Goal: Information Seeking & Learning: Learn about a topic

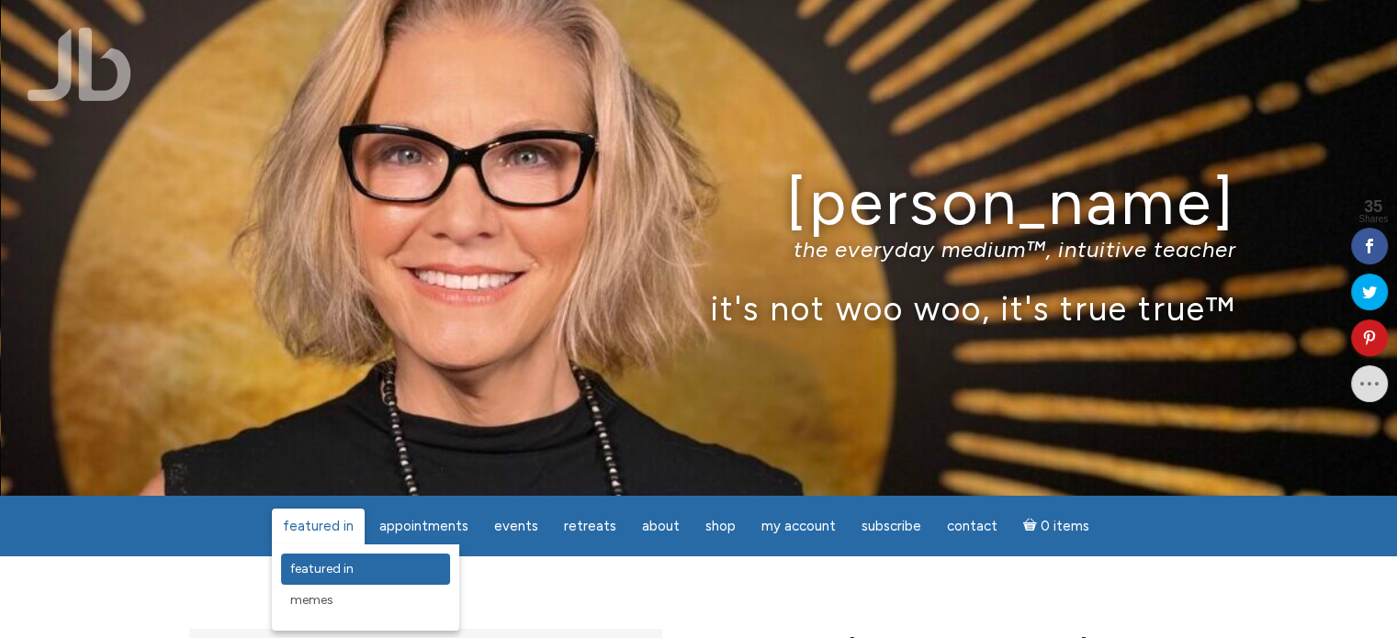
click at [312, 566] on span "featured in" at bounding box center [321, 569] width 63 height 16
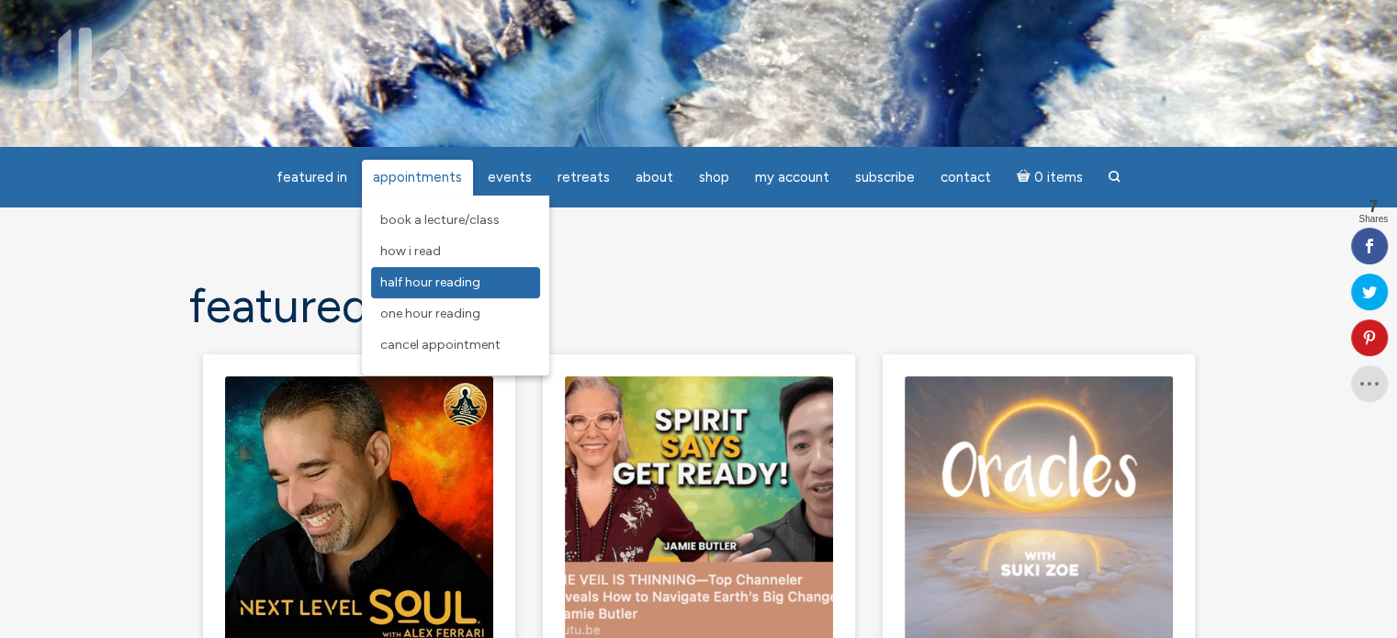
click at [409, 286] on span "Half Hour Reading" at bounding box center [430, 283] width 100 height 16
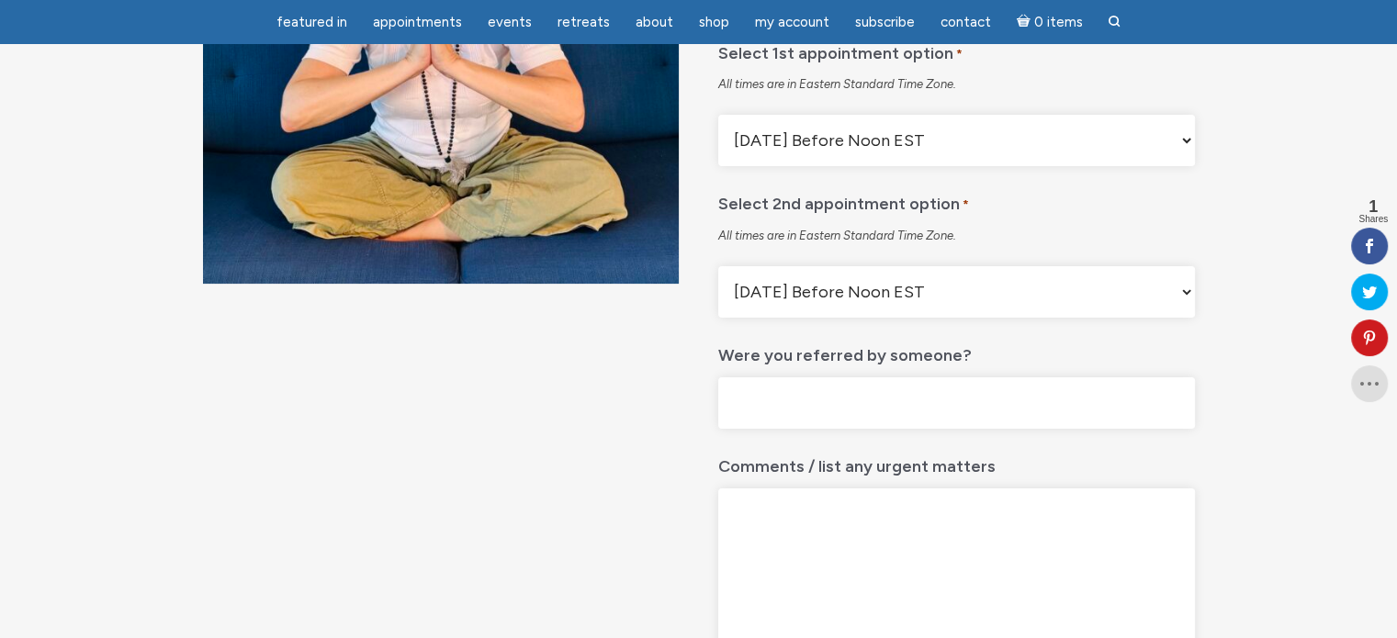
scroll to position [367, 0]
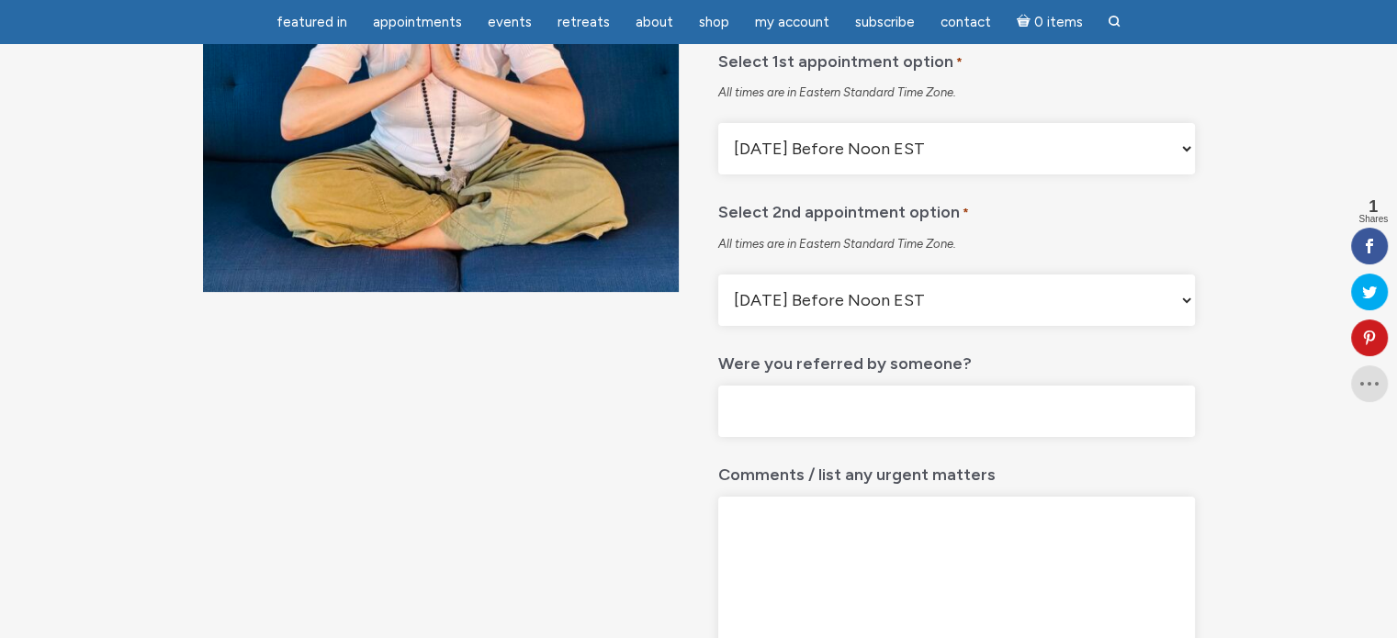
click at [1176, 174] on select "Monday Before Noon EST Monday After Noon EST First Available Appointment" at bounding box center [956, 148] width 476 height 51
click at [1187, 174] on select "Monday Before Noon EST Monday After Noon EST First Available Appointment" at bounding box center [956, 148] width 476 height 51
select select "First Available Appointment"
click at [718, 169] on select "Monday Before Noon EST Monday After Noon EST First Available Appointment" at bounding box center [956, 148] width 476 height 51
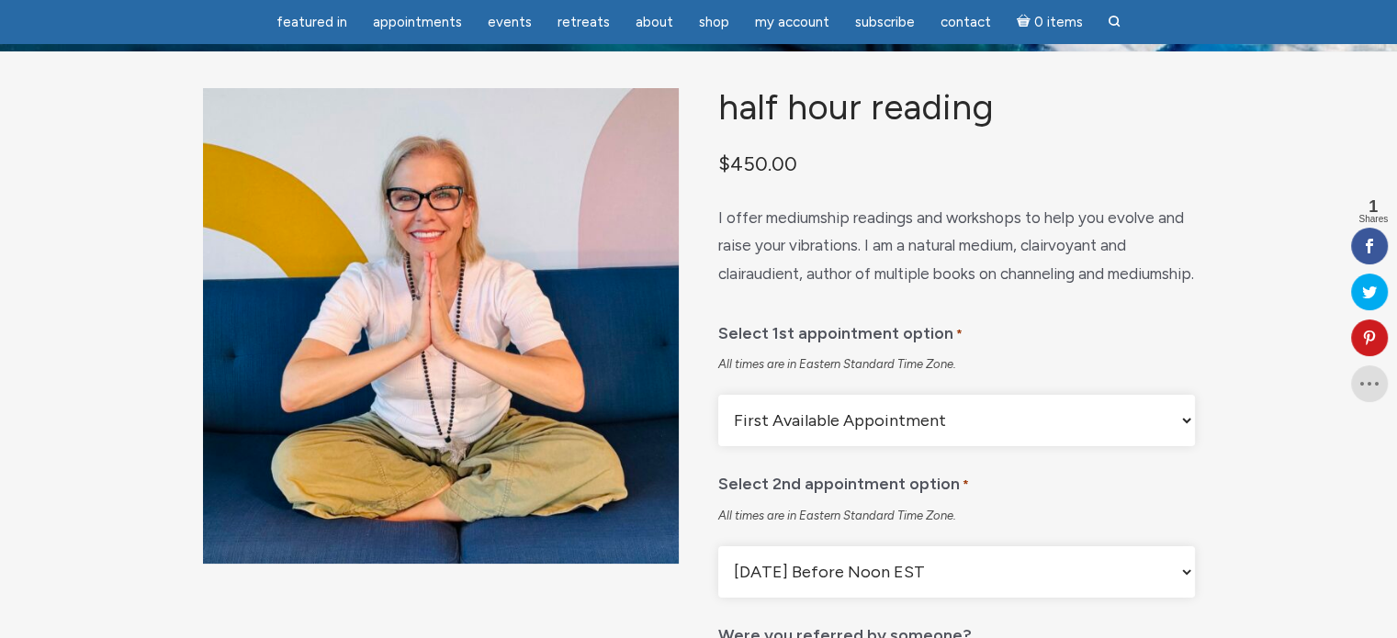
scroll to position [0, 0]
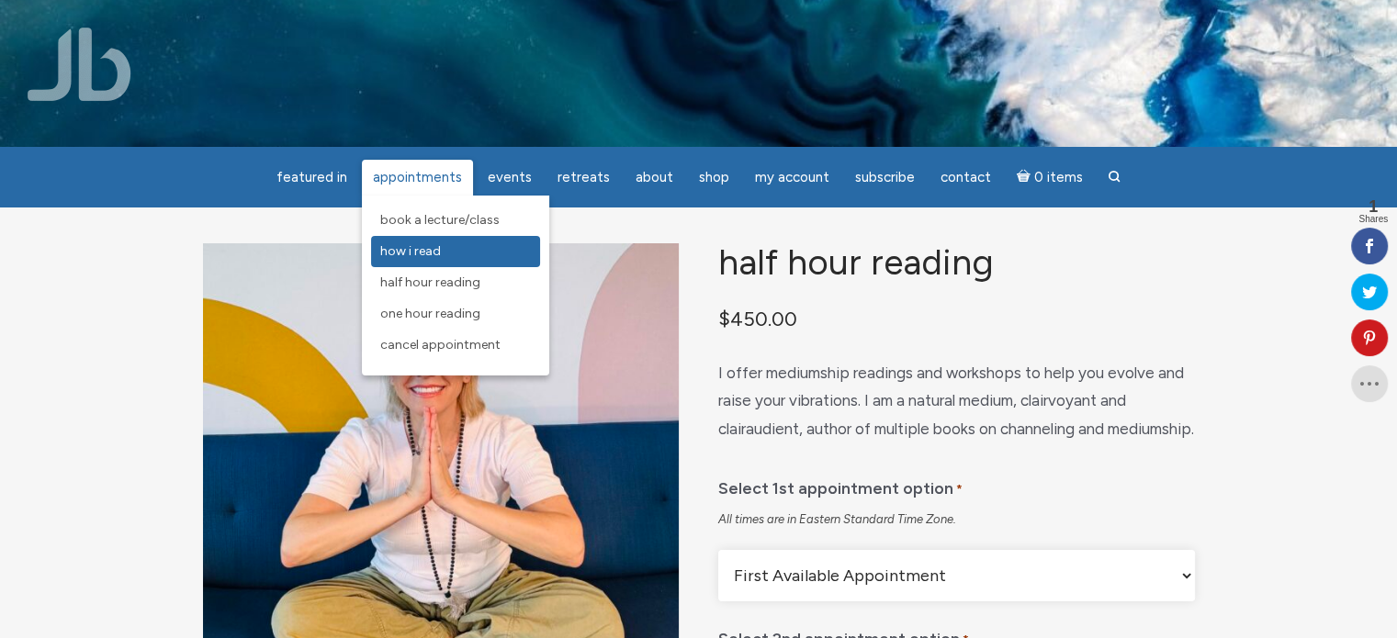
click at [408, 255] on span "How I Read" at bounding box center [410, 251] width 61 height 16
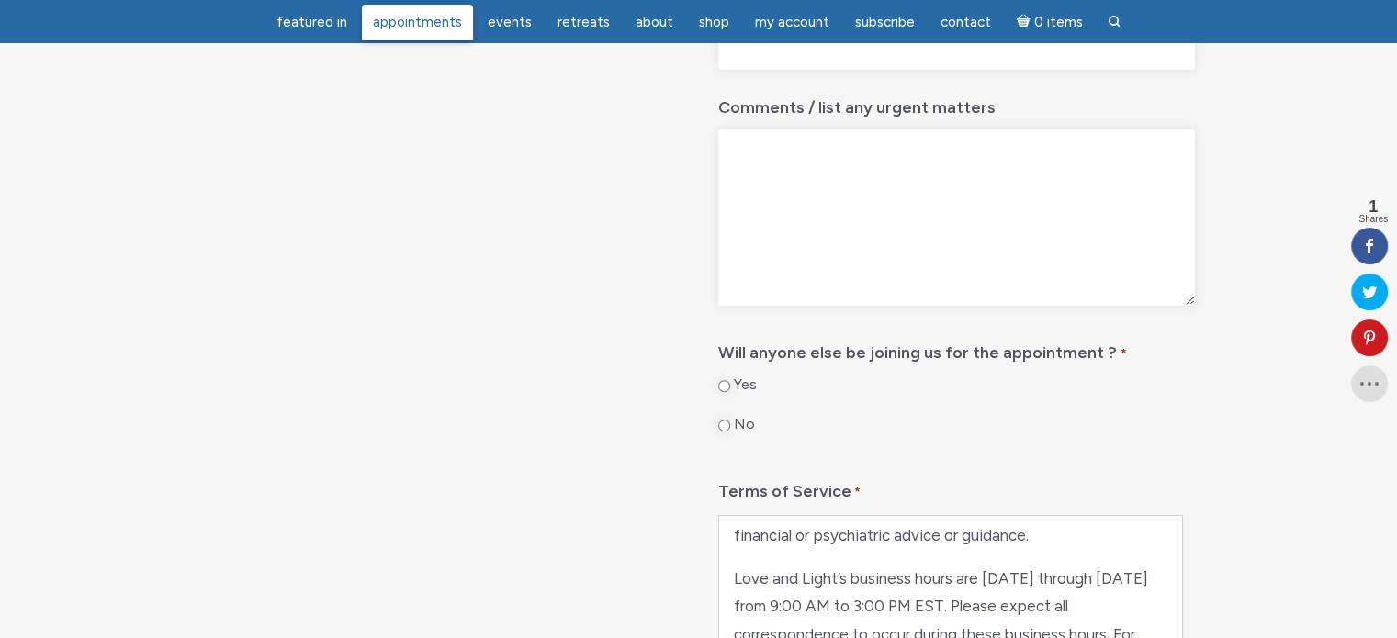
scroll to position [852, 0]
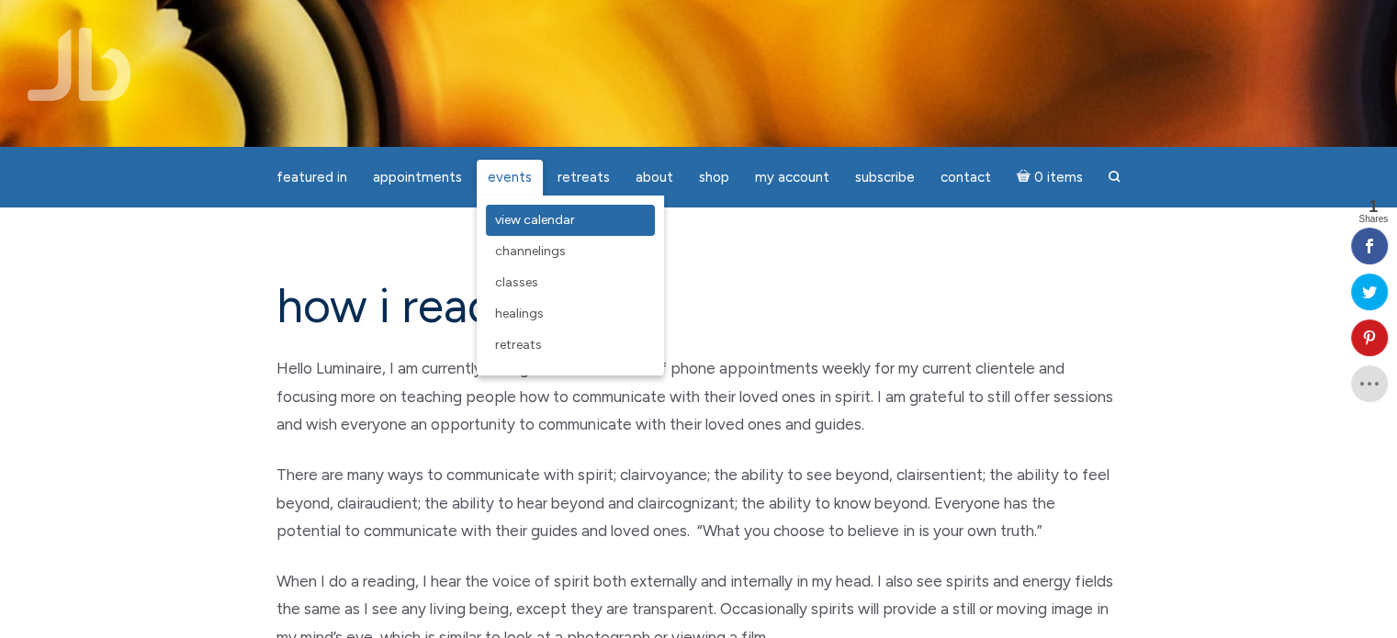
click at [510, 219] on span "View Calendar" at bounding box center [535, 220] width 80 height 16
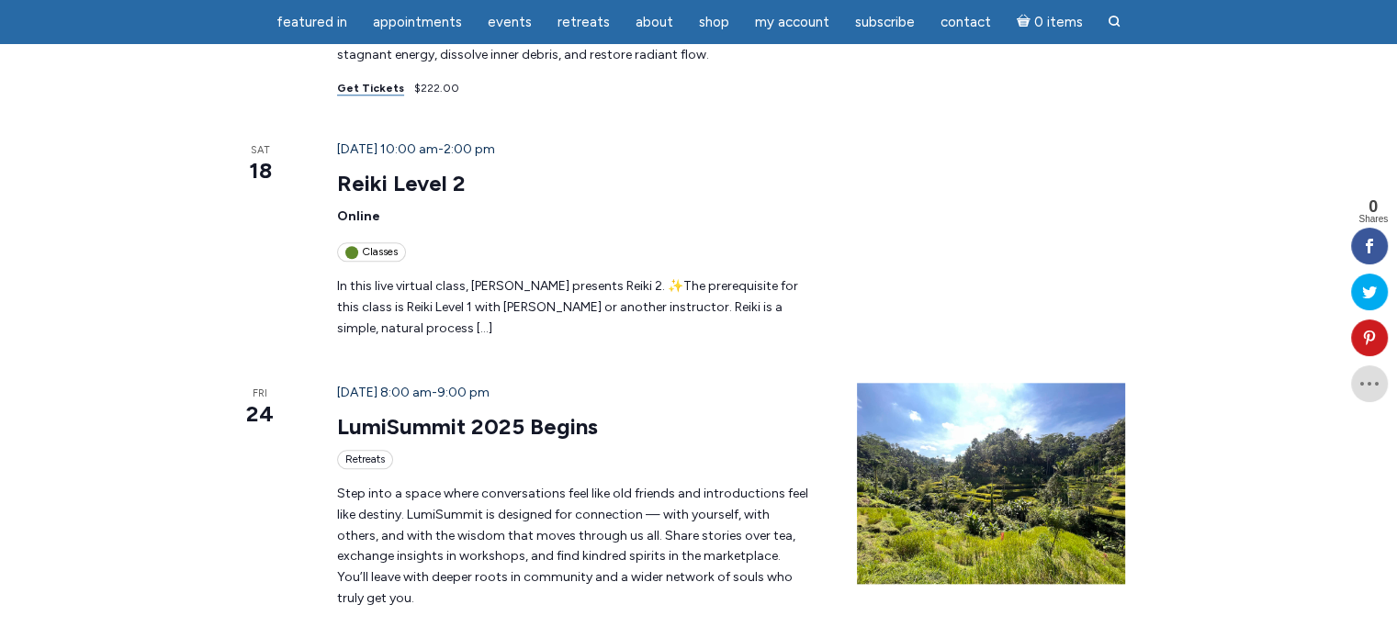
scroll to position [1929, 0]
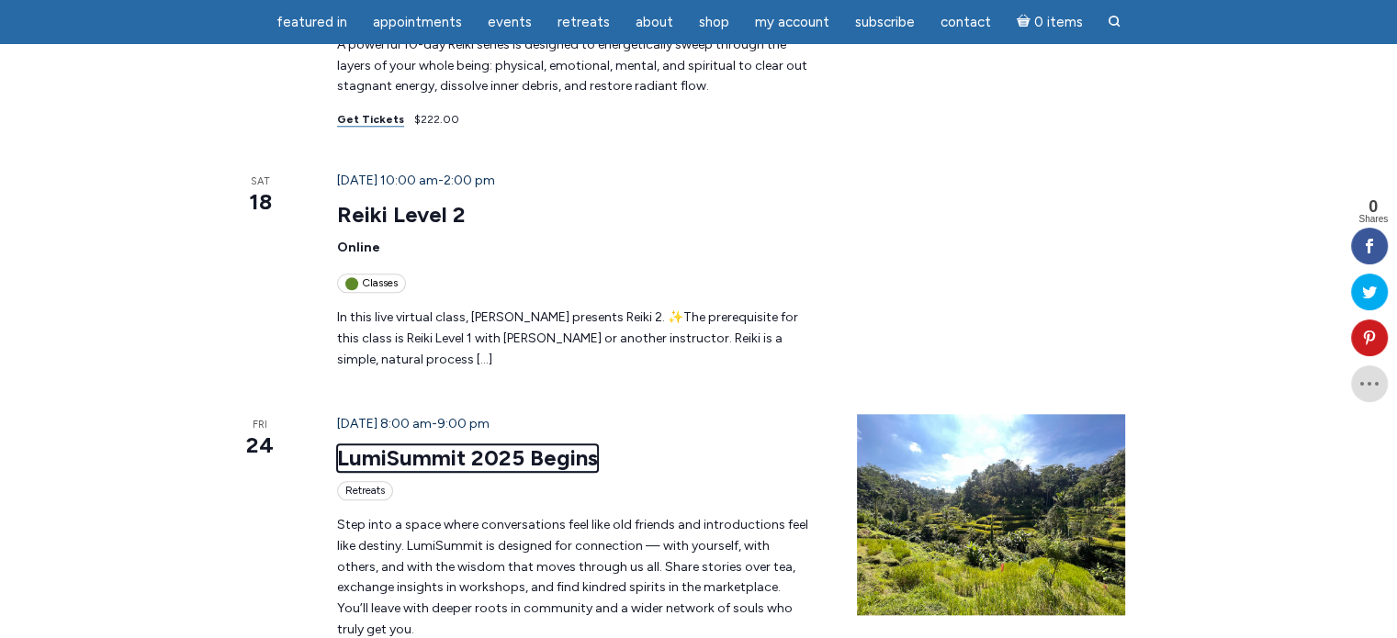
click at [371, 444] on link "LumiSummit 2025 Begins" at bounding box center [467, 458] width 261 height 28
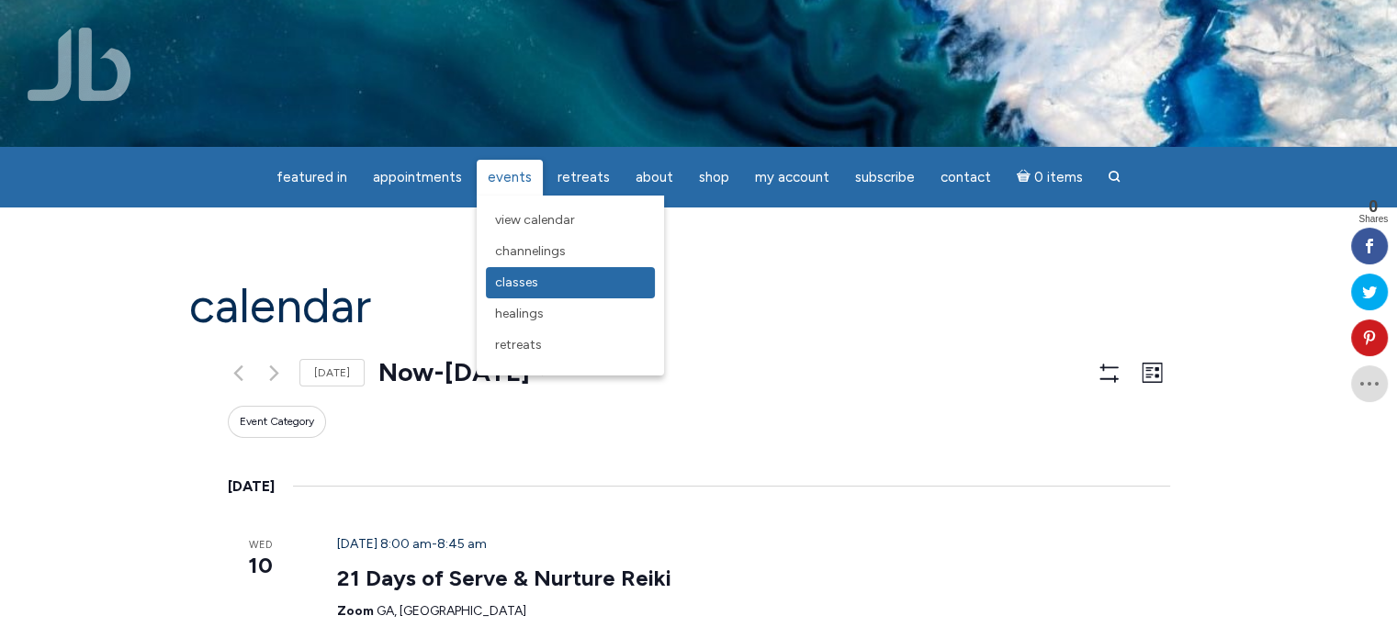
click at [514, 286] on span "Classes" at bounding box center [516, 283] width 43 height 16
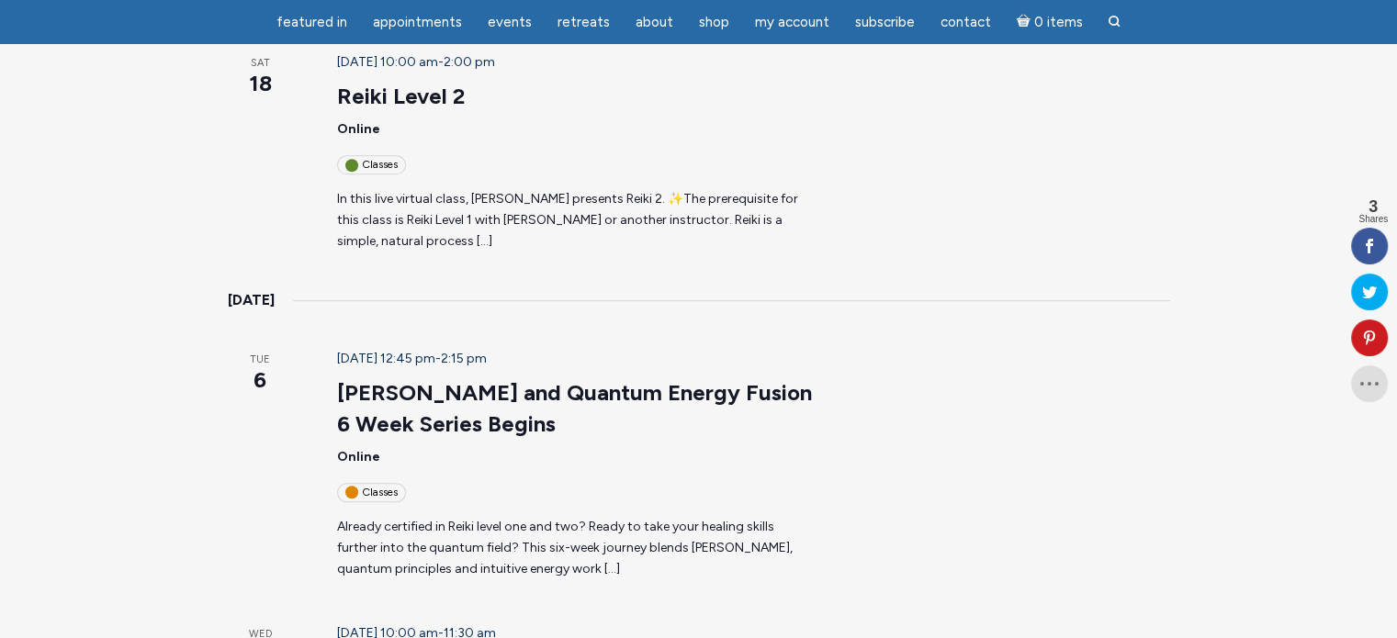
scroll to position [1194, 0]
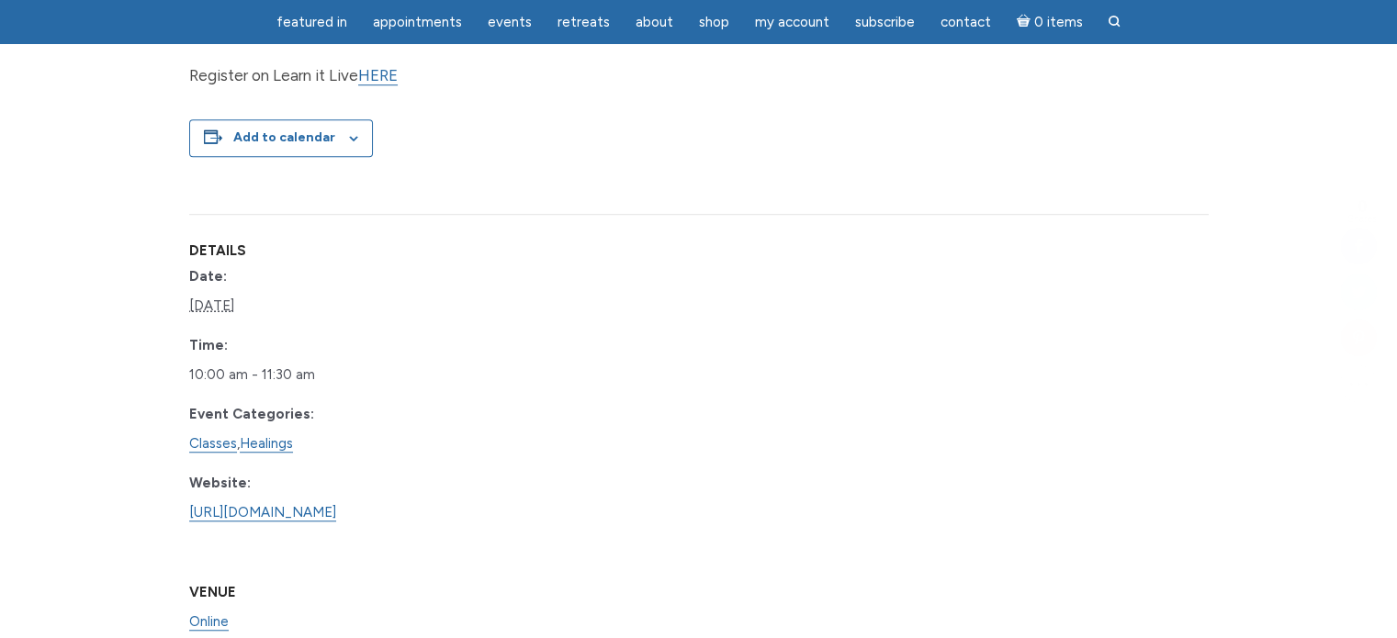
scroll to position [1378, 0]
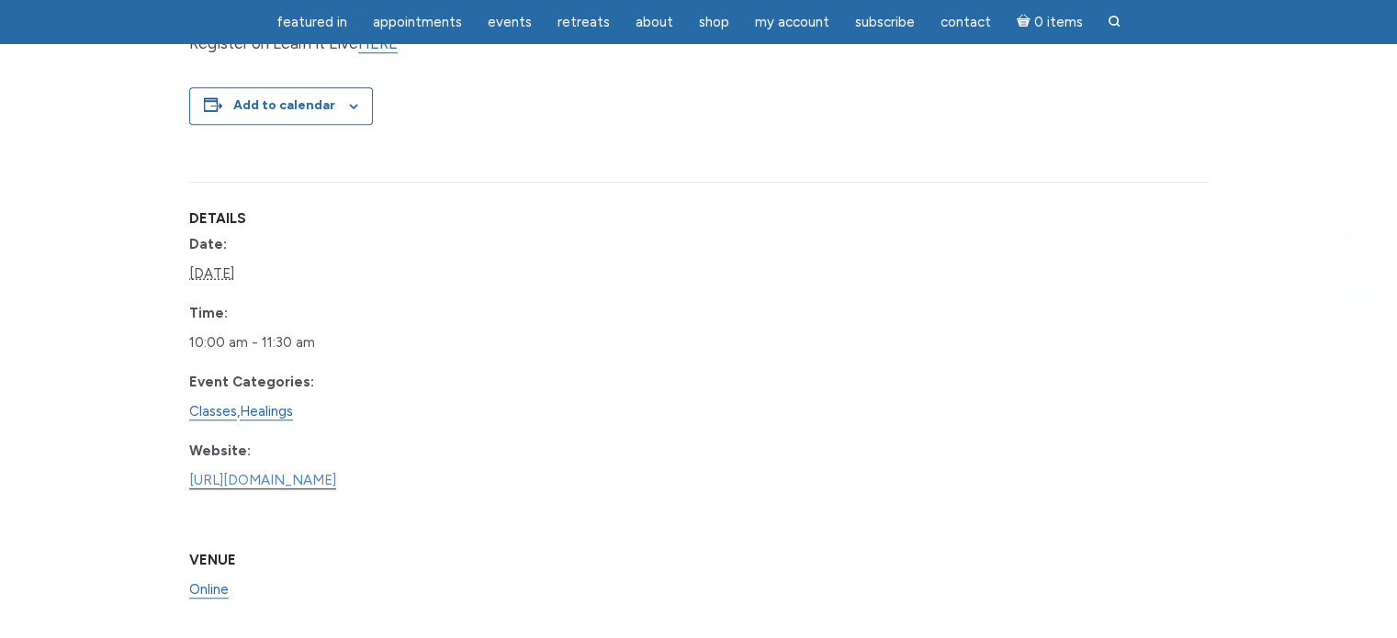
click at [308, 489] on link "https://www.learnitlive.com/Class/Compassionate-Communication-Series-2026/26940" at bounding box center [262, 480] width 147 height 17
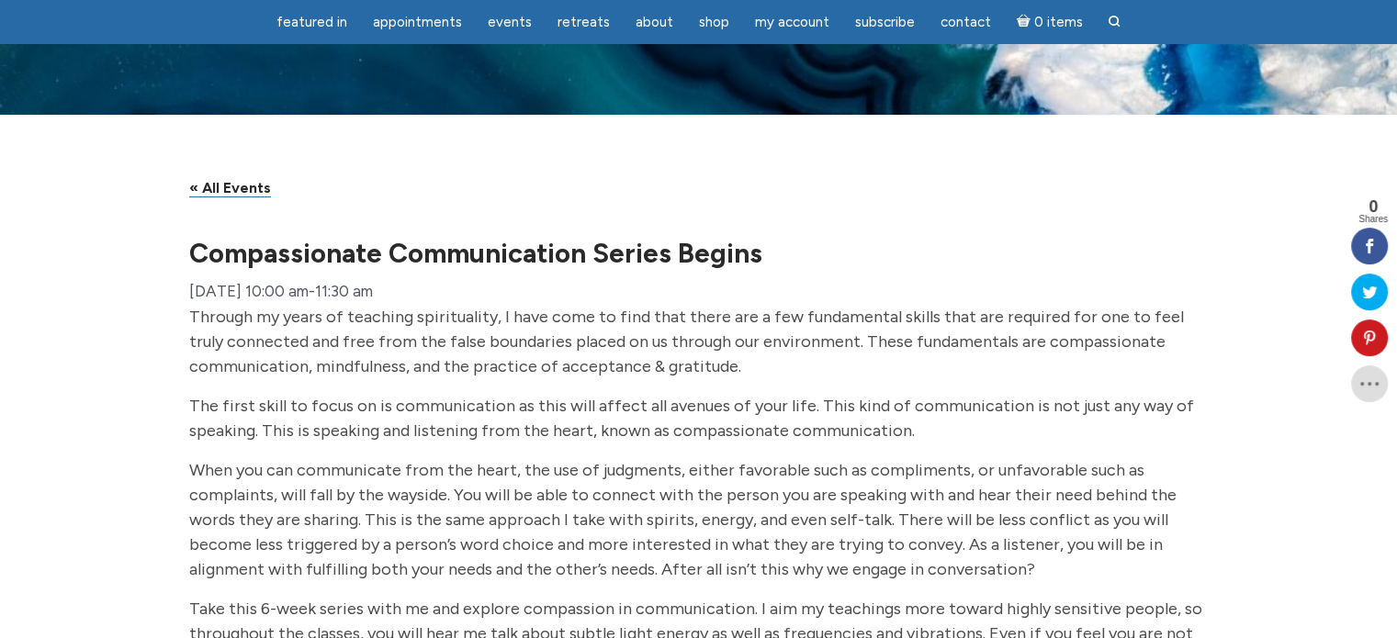
scroll to position [0, 0]
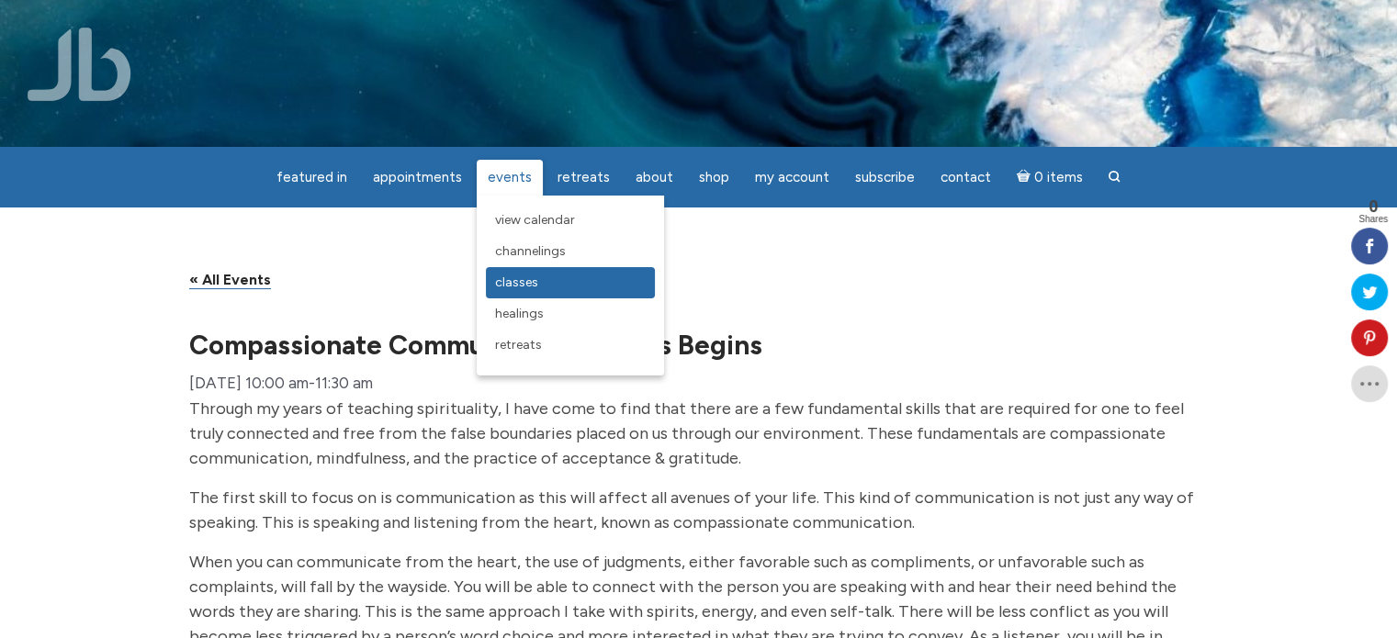
click at [519, 281] on span "Classes" at bounding box center [516, 283] width 43 height 16
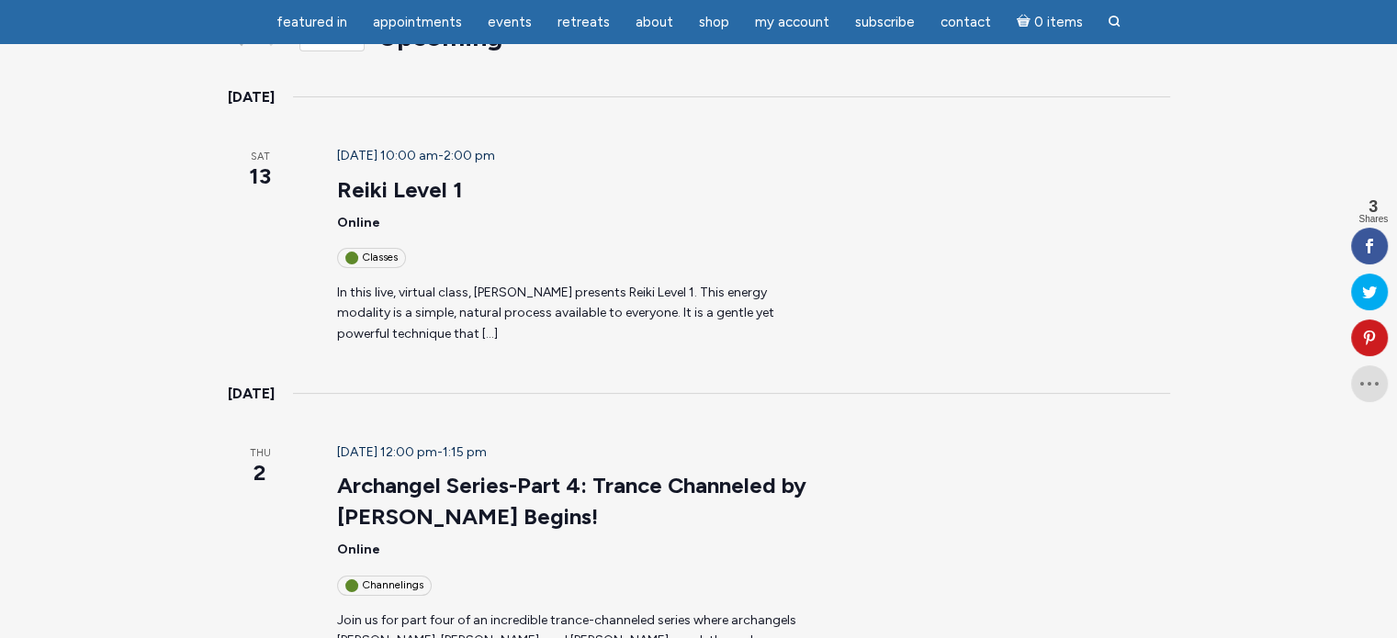
scroll to position [367, 0]
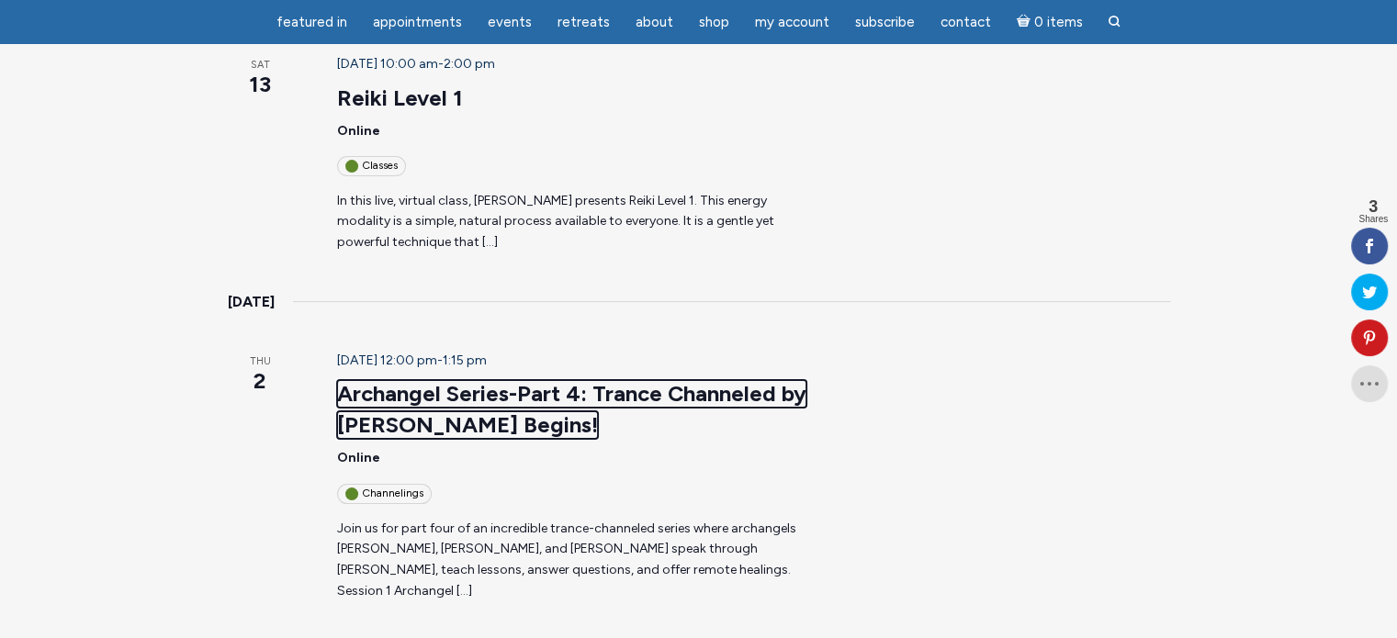
click at [382, 380] on link "Archangel Series-Part 4: Trance Channeled by [PERSON_NAME] Begins!" at bounding box center [571, 409] width 469 height 59
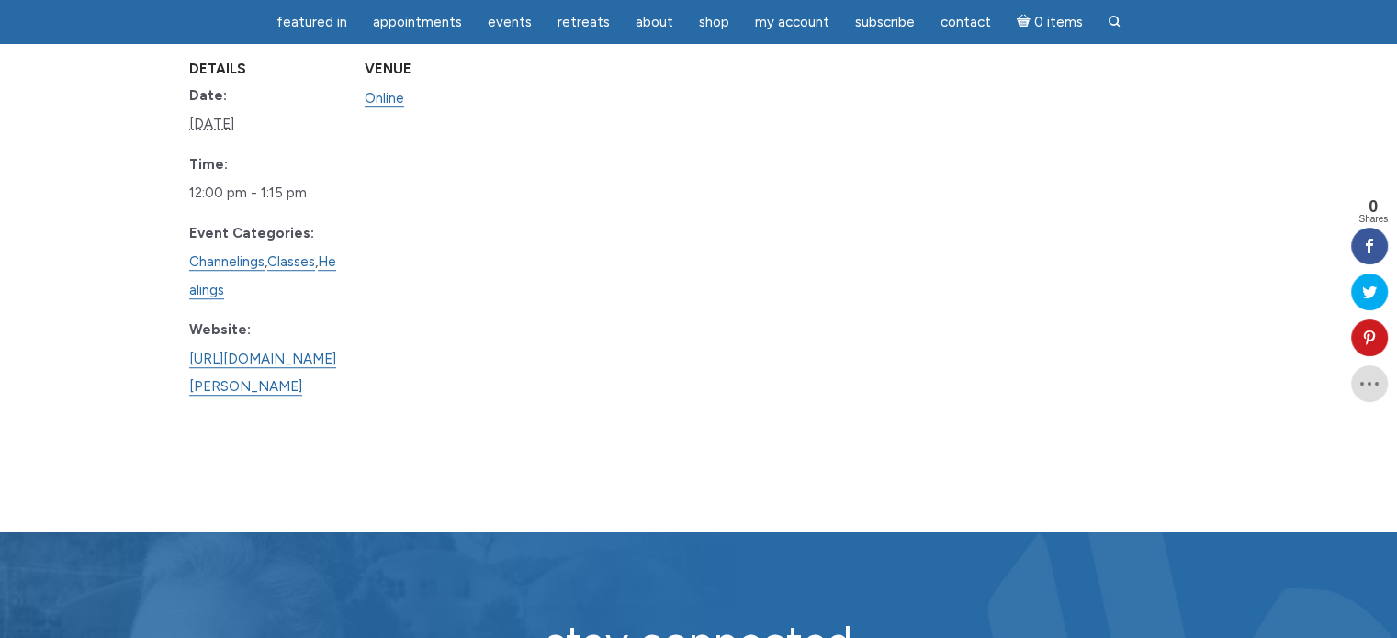
scroll to position [1286, 0]
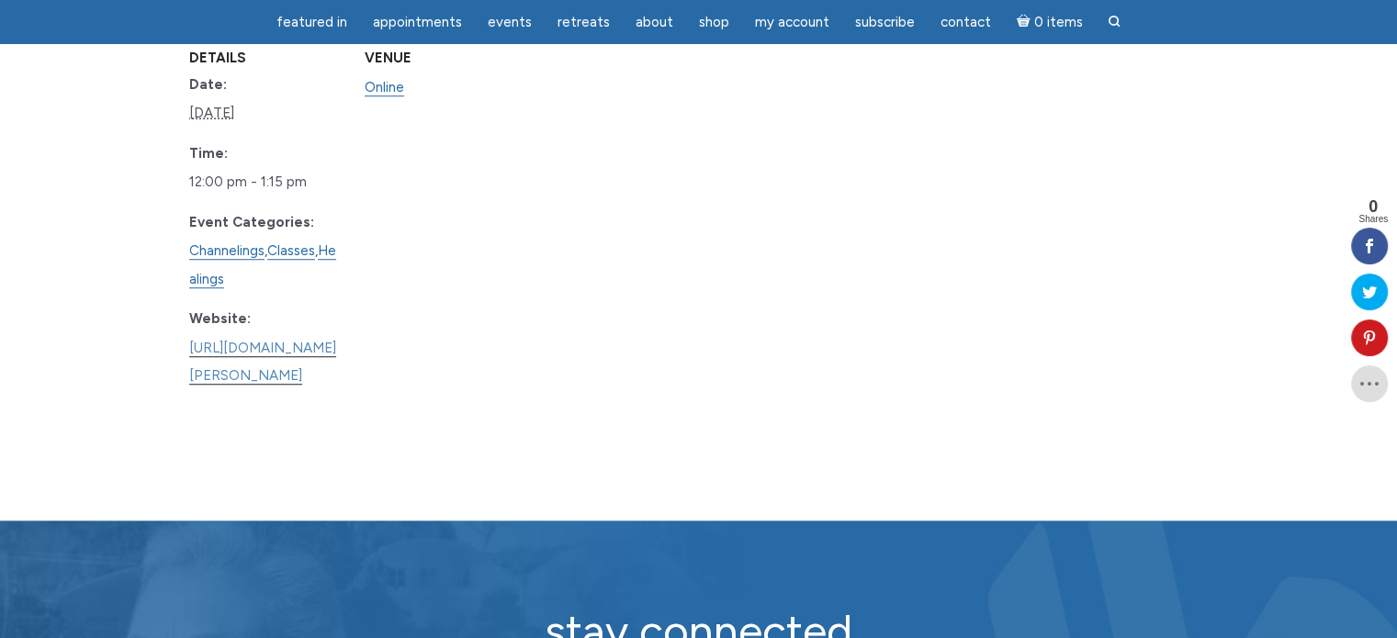
click at [336, 348] on link "[URL][DOMAIN_NAME][PERSON_NAME]" at bounding box center [262, 363] width 147 height 46
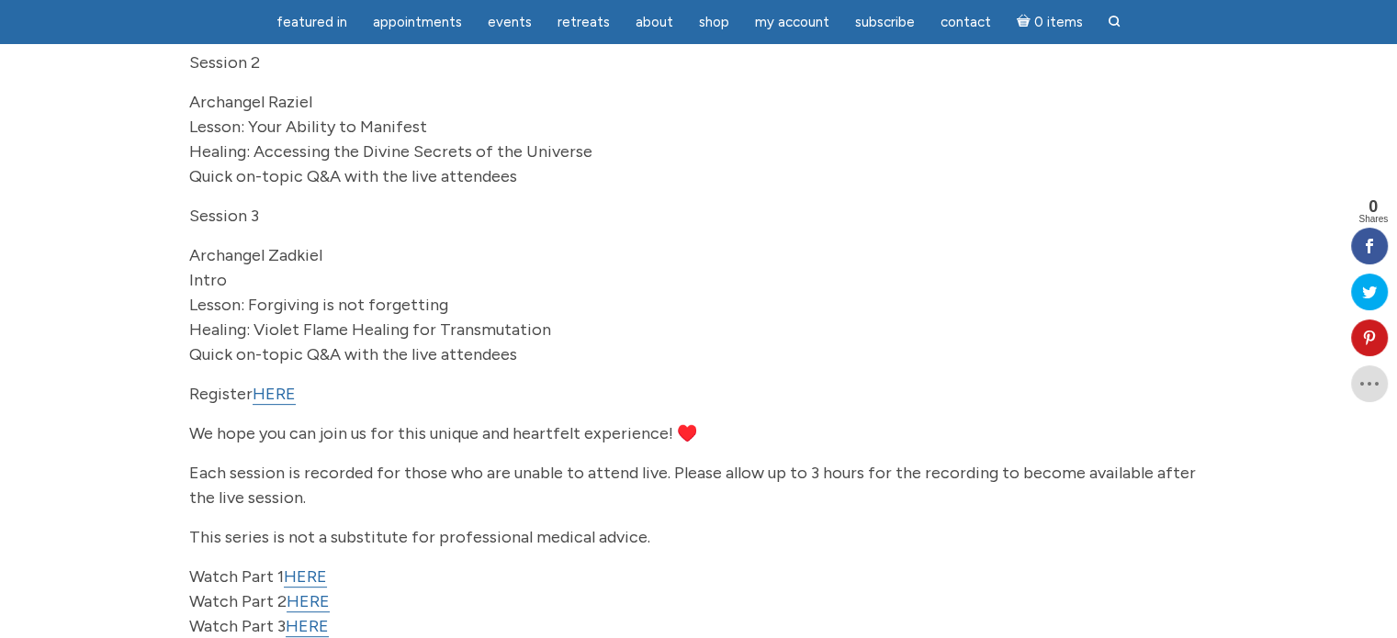
scroll to position [0, 0]
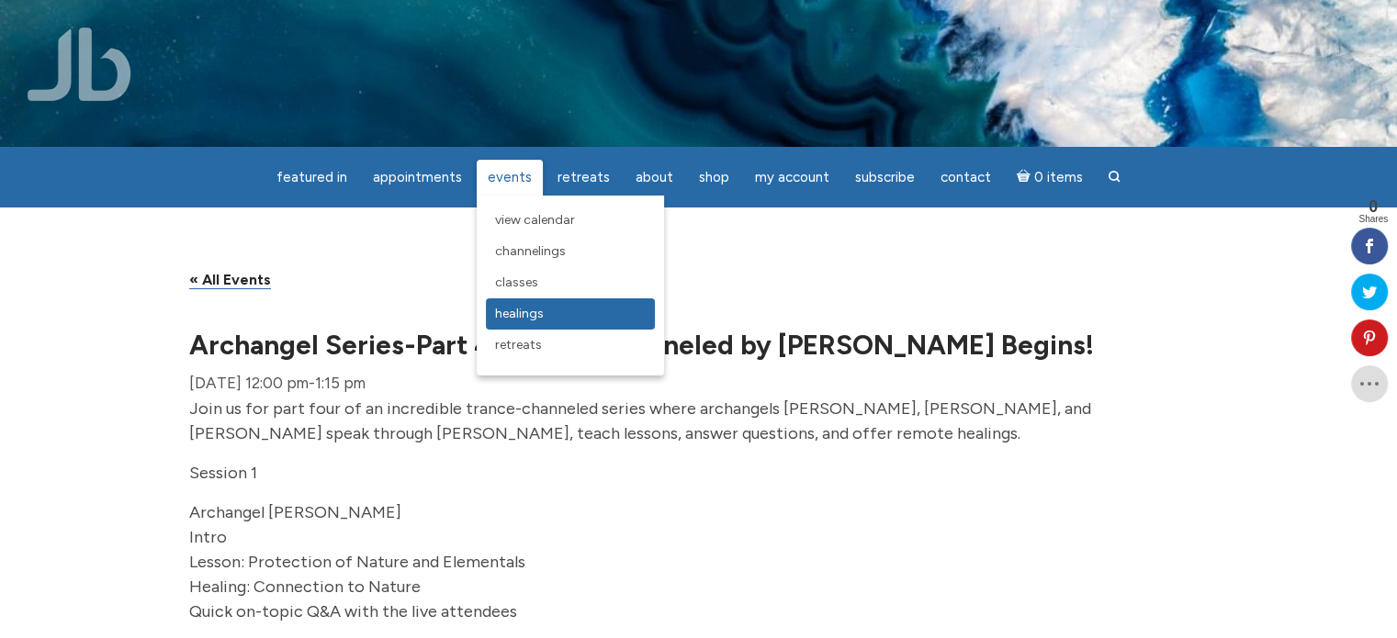
click at [520, 317] on span "Healings" at bounding box center [519, 314] width 49 height 16
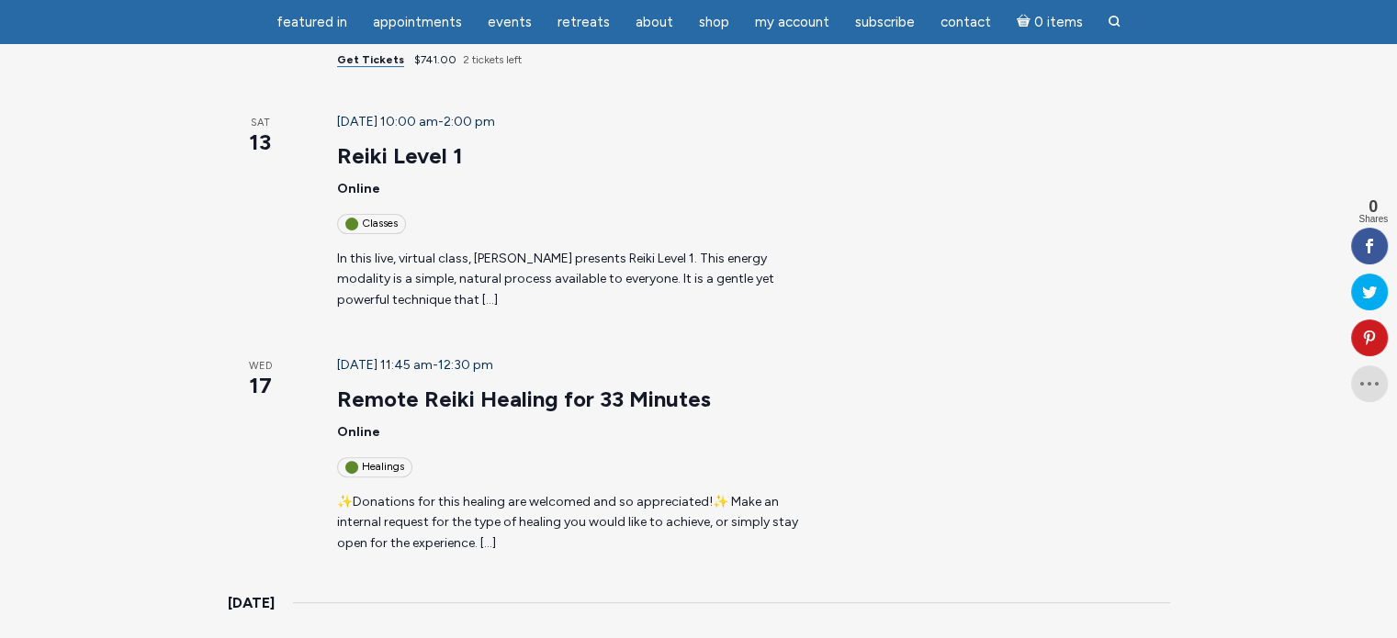
scroll to position [643, 0]
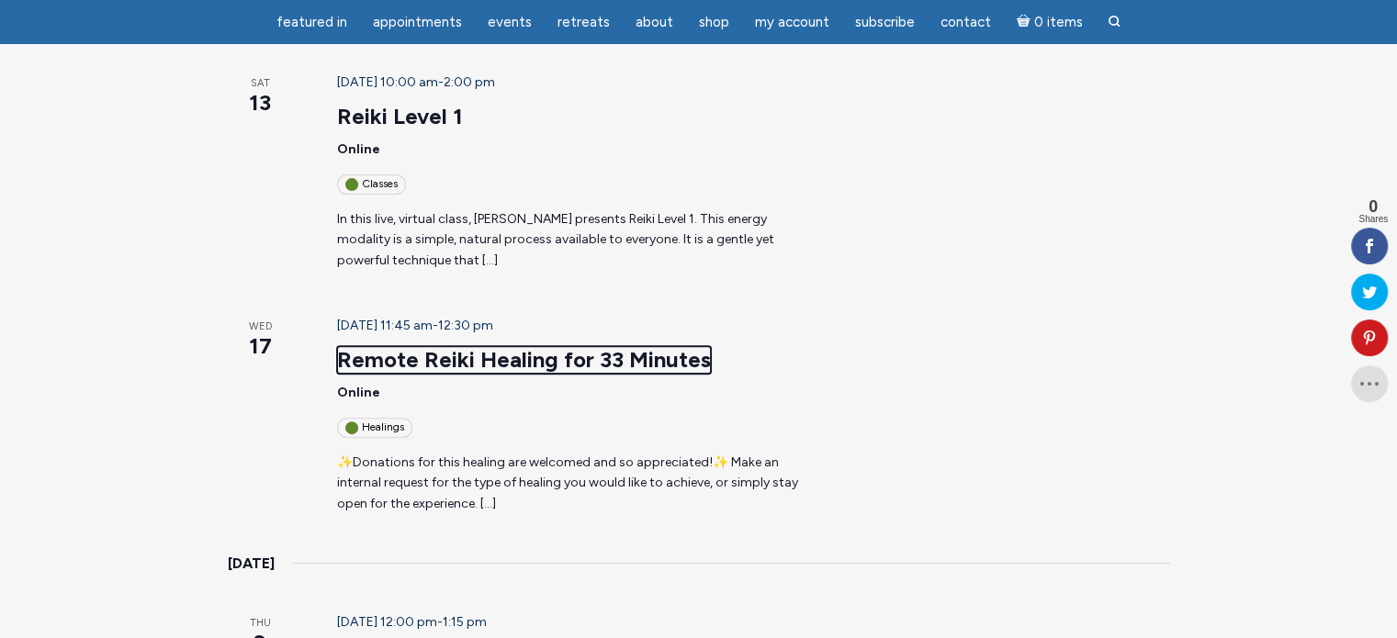
click at [399, 346] on link "Remote Reiki Healing for 33 Minutes" at bounding box center [524, 360] width 374 height 28
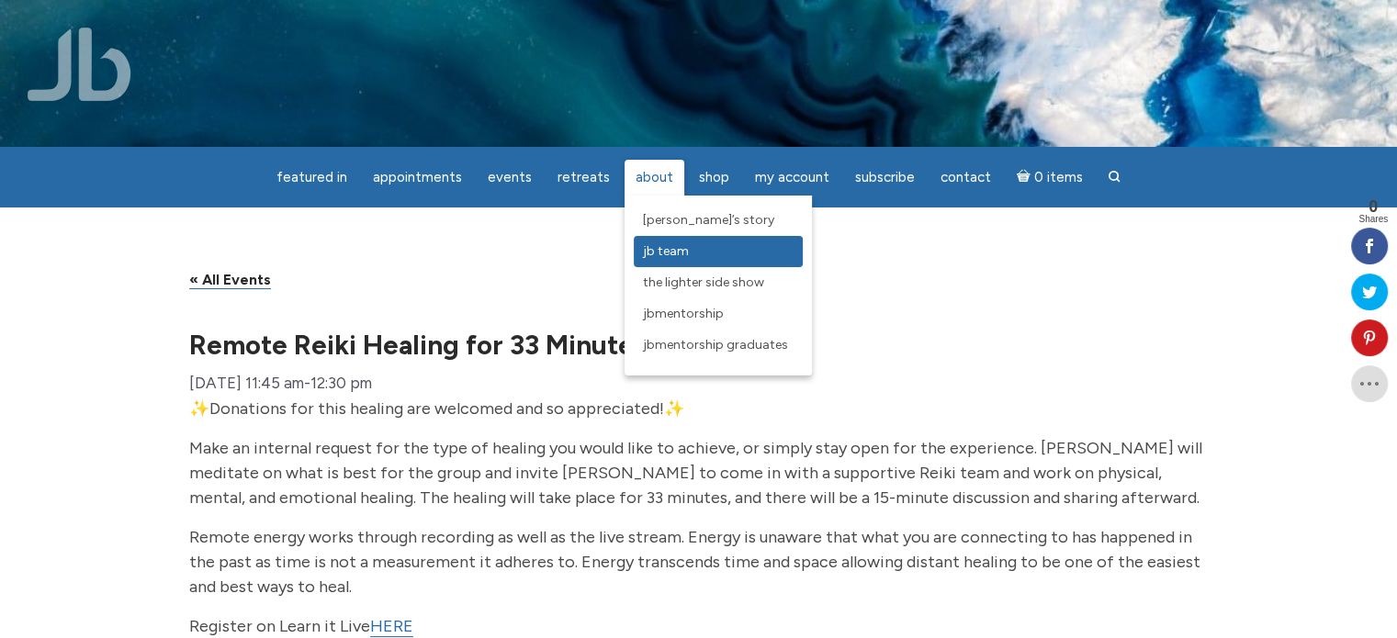
click at [654, 256] on span "JB Team" at bounding box center [666, 251] width 46 height 16
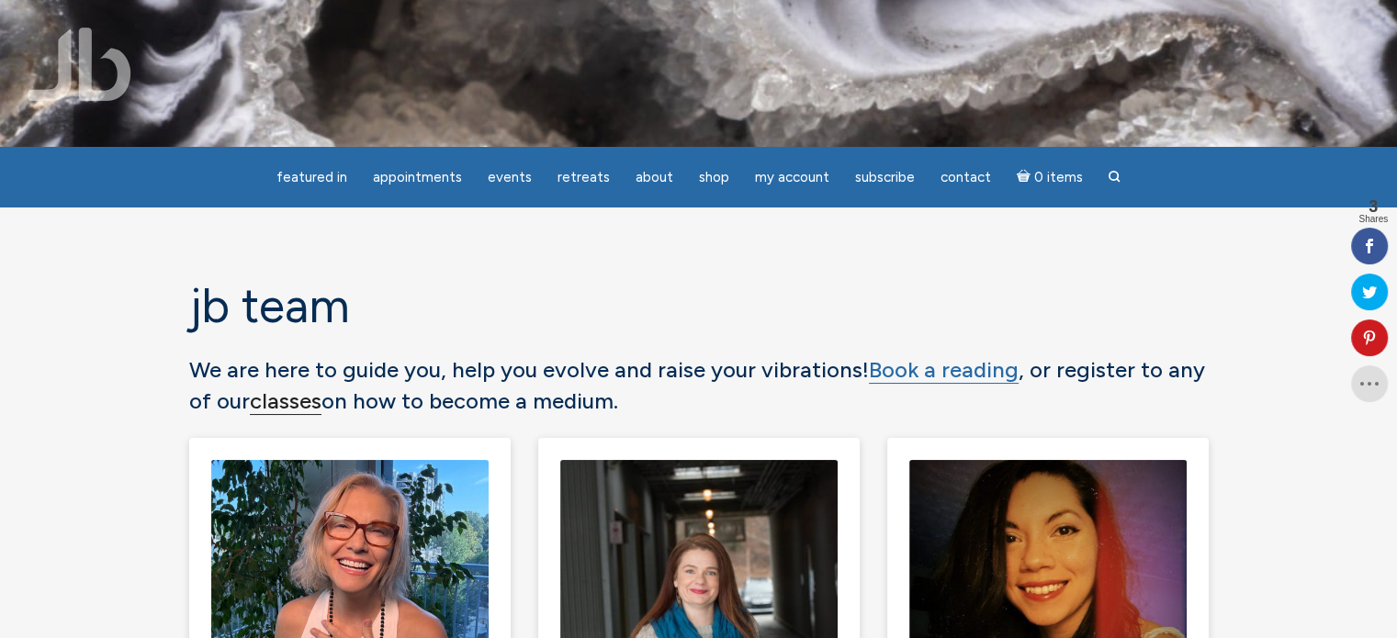
click at [285, 399] on link "classes" at bounding box center [286, 402] width 72 height 28
click at [287, 403] on link "classes" at bounding box center [286, 402] width 72 height 28
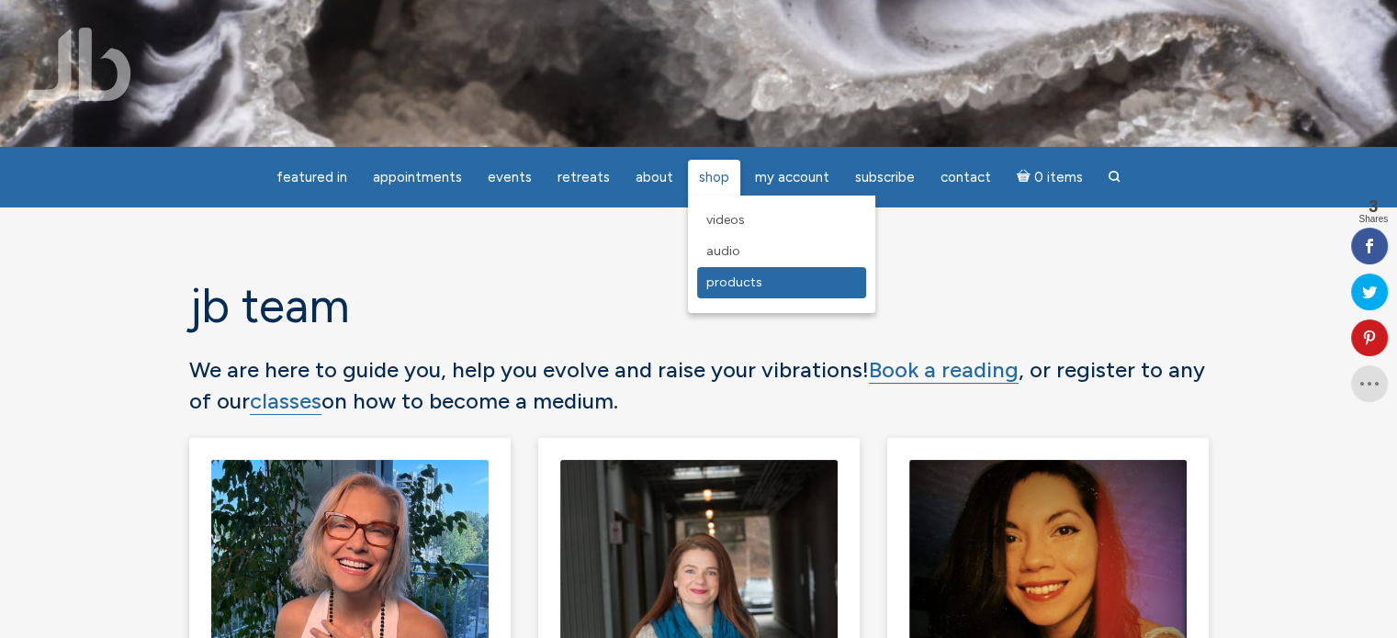
click at [716, 287] on span "Products" at bounding box center [734, 283] width 56 height 16
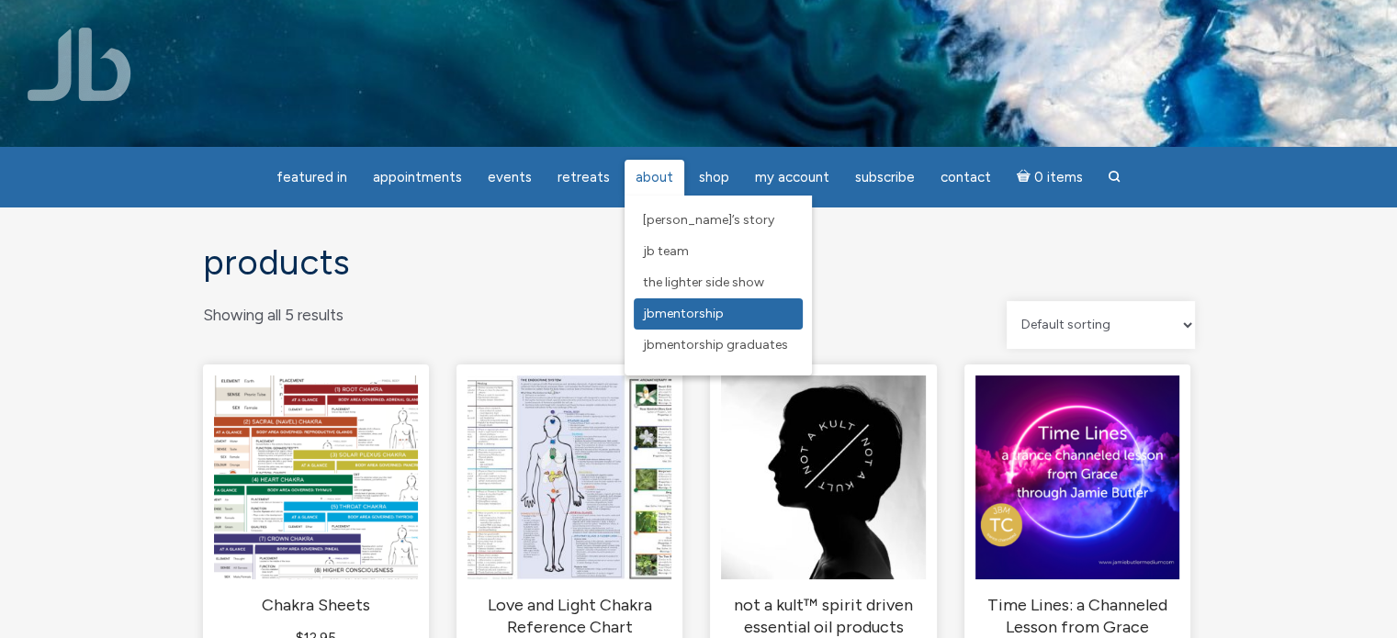
click at [661, 313] on span "JBMentorship" at bounding box center [683, 314] width 81 height 16
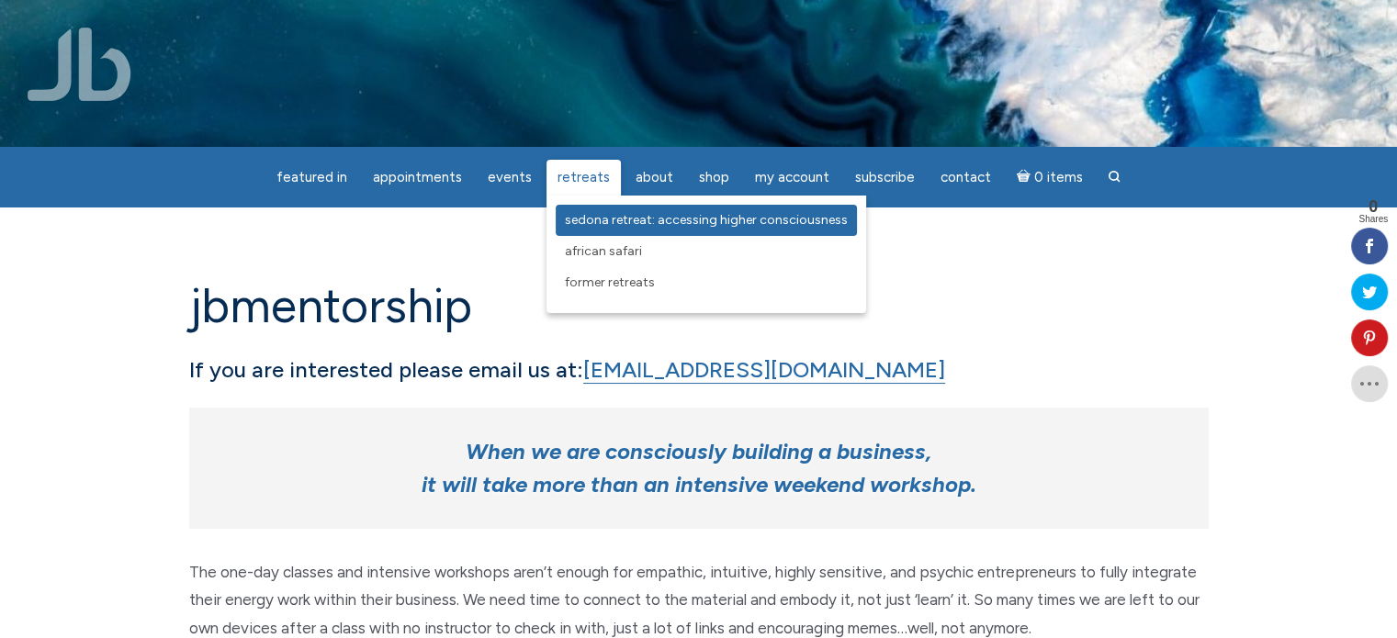
click at [585, 219] on span "Sedona Retreat: Accessing Higher Consciousness" at bounding box center [706, 220] width 283 height 16
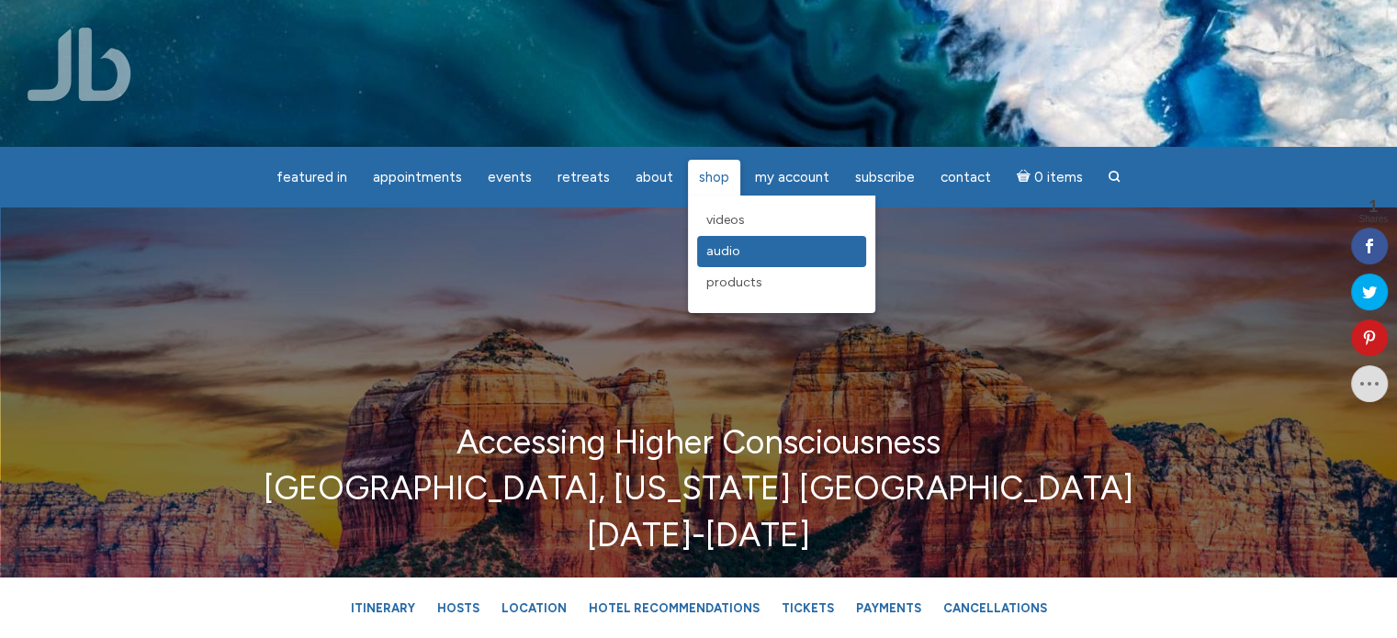
click at [710, 249] on span "Audio" at bounding box center [723, 251] width 34 height 16
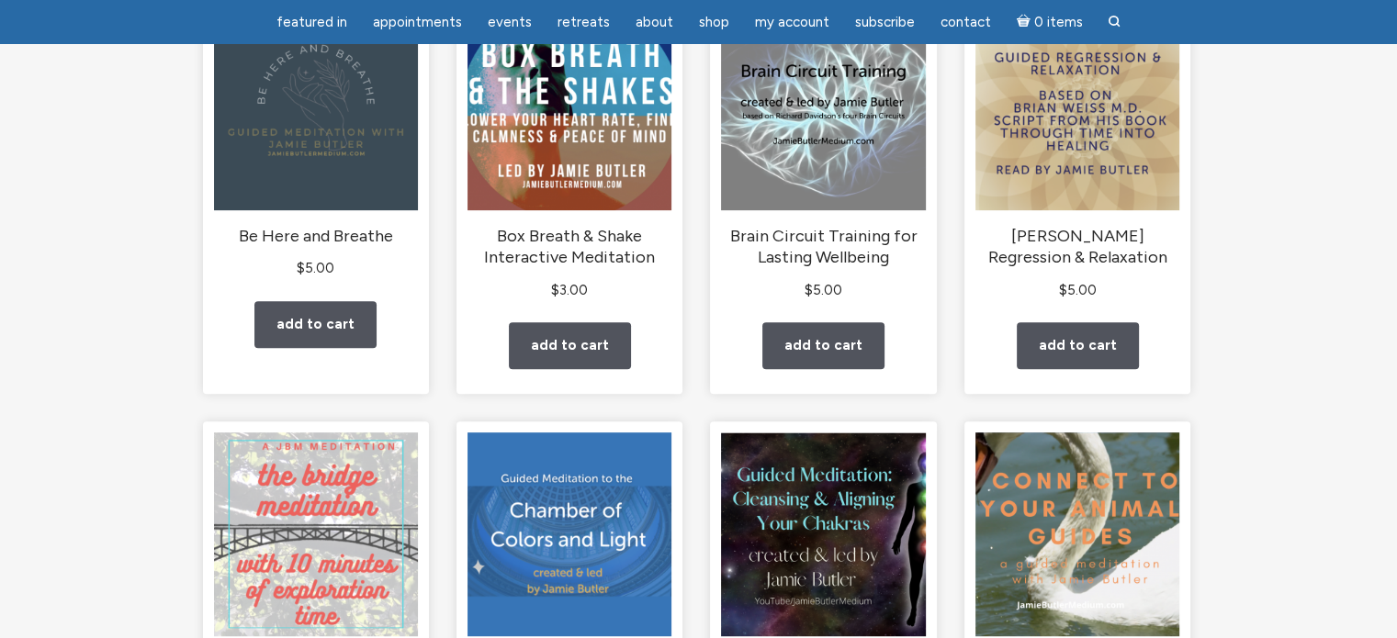
scroll to position [735, 0]
